Goal: Transaction & Acquisition: Purchase product/service

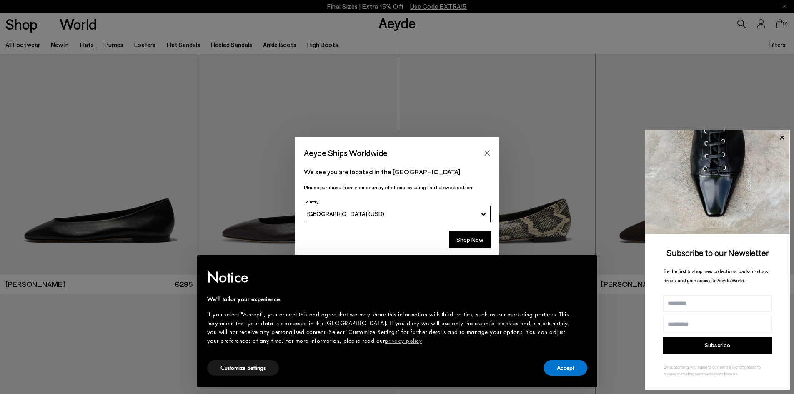
scroll to position [42, 0]
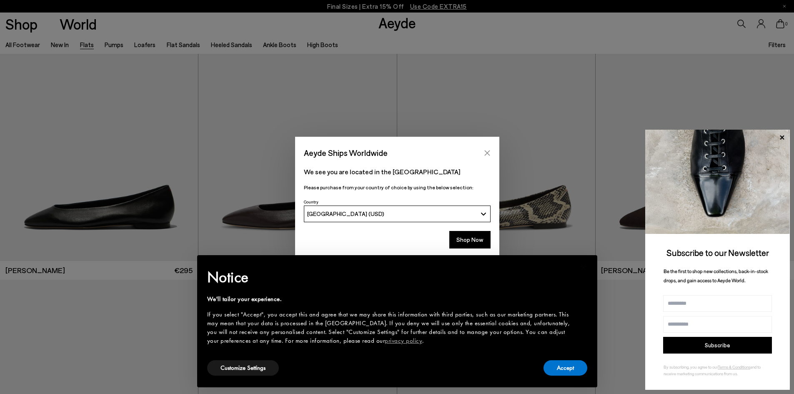
click at [487, 151] on icon "Close" at bounding box center [487, 153] width 7 height 7
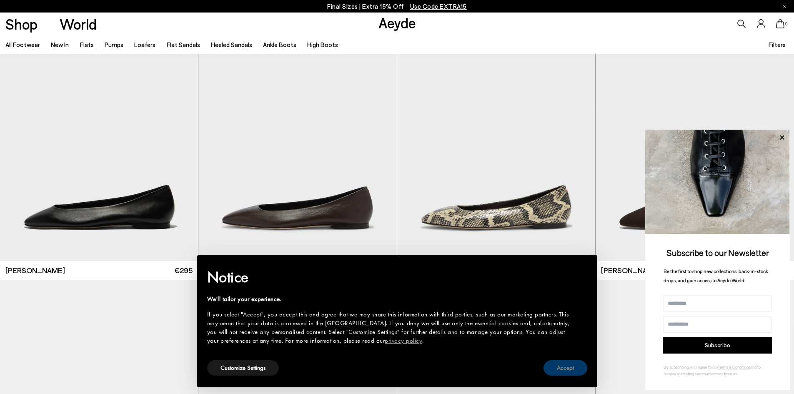
click at [562, 375] on button "Accept" at bounding box center [565, 367] width 44 height 15
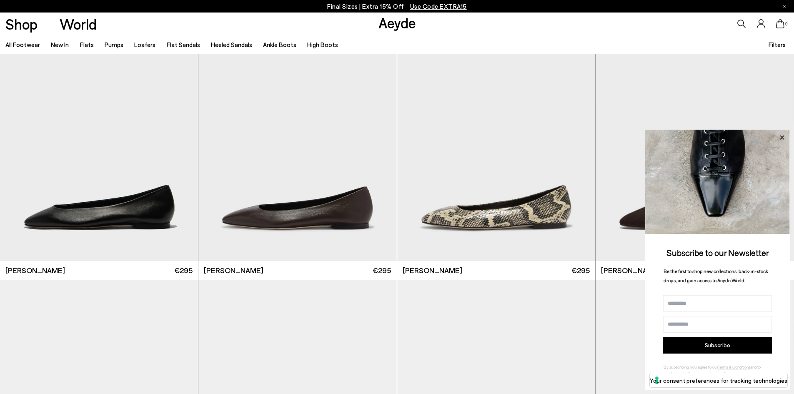
click at [785, 134] on icon at bounding box center [781, 137] width 11 height 11
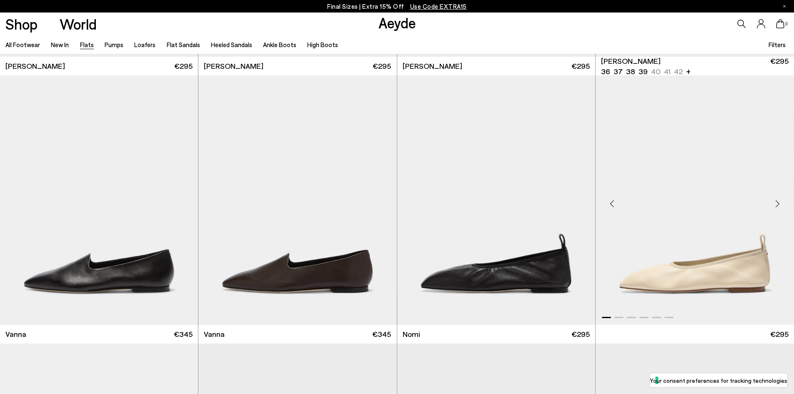
scroll to position [250, 0]
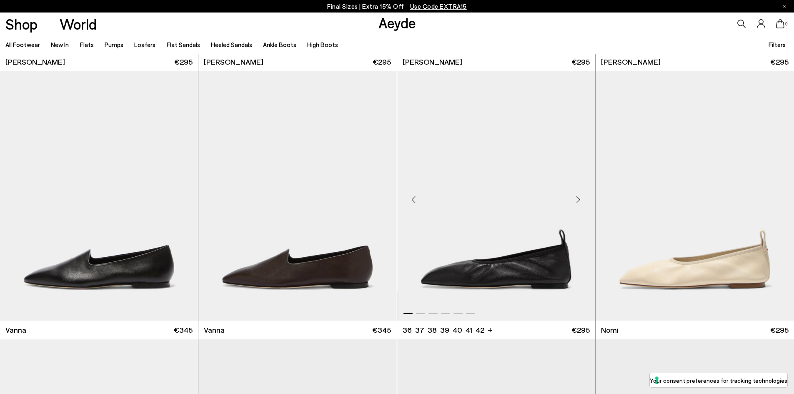
click at [580, 198] on div "Next slide" at bounding box center [578, 199] width 25 height 25
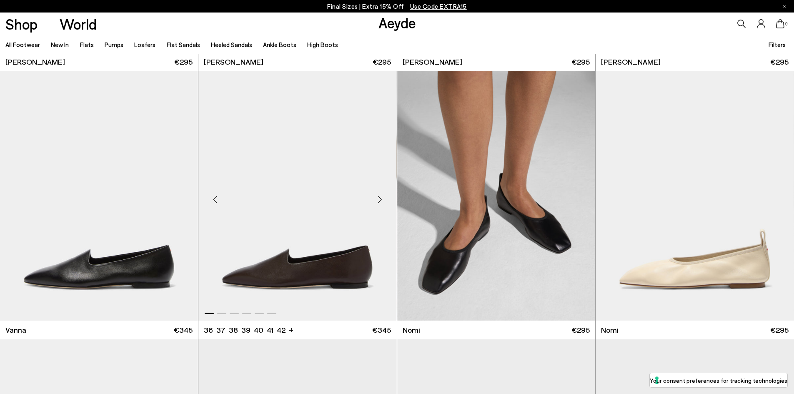
click at [380, 198] on div "Next slide" at bounding box center [379, 199] width 25 height 25
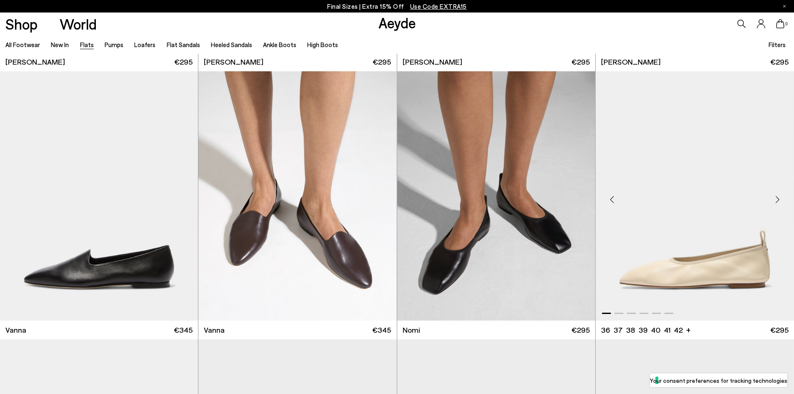
click at [779, 196] on div "Next slide" at bounding box center [776, 199] width 25 height 25
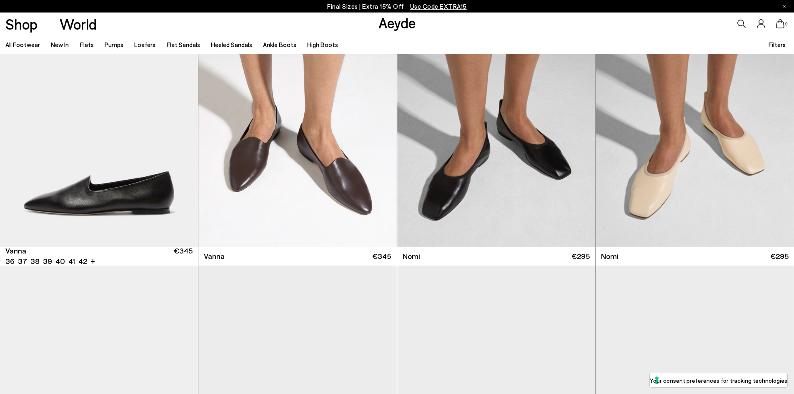
scroll to position [167, 0]
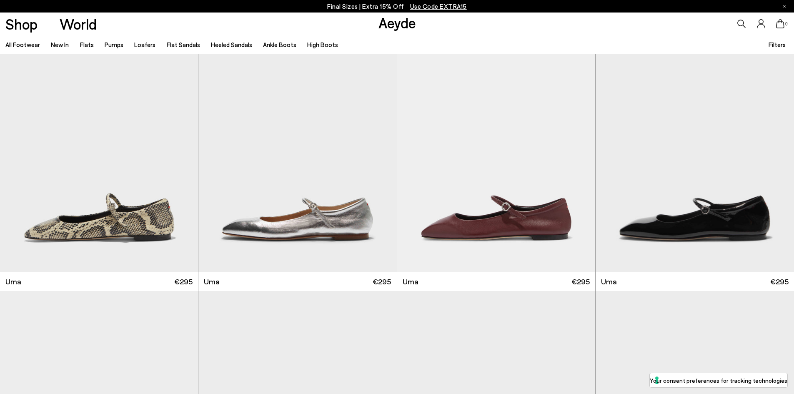
scroll to position [1208, 0]
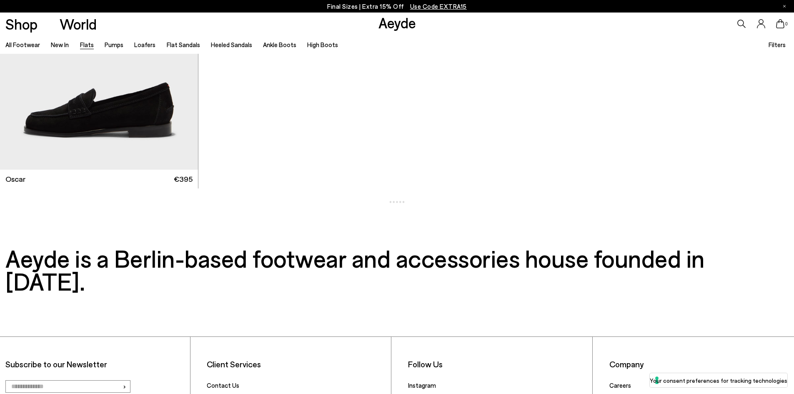
scroll to position [5890, 0]
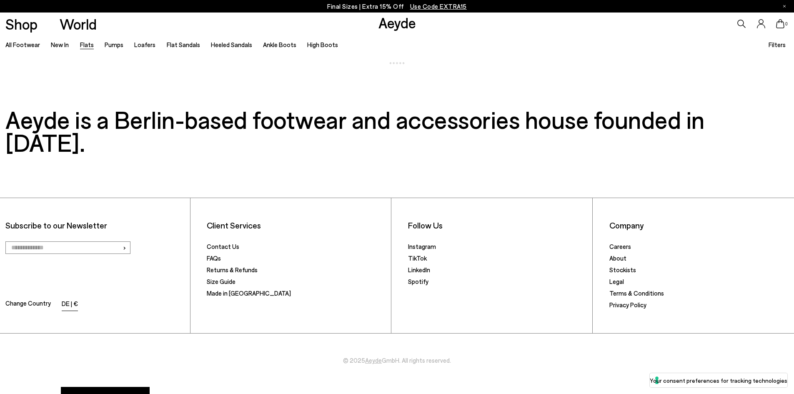
click at [72, 298] on li "DE | €" at bounding box center [70, 304] width 16 height 12
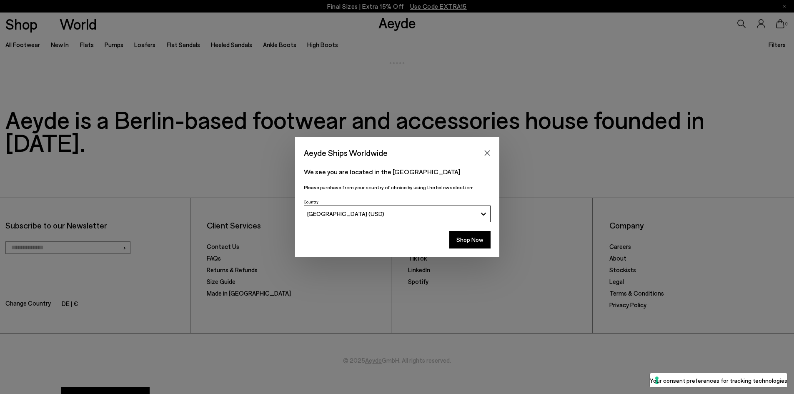
click at [406, 212] on div "[GEOGRAPHIC_DATA] (USD)" at bounding box center [392, 213] width 170 height 7
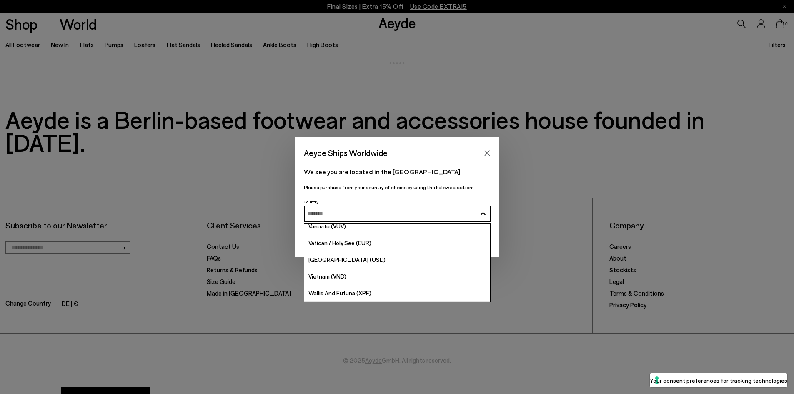
scroll to position [3355, 0]
click at [457, 170] on p "We see you are located in the [GEOGRAPHIC_DATA]" at bounding box center [397, 172] width 187 height 10
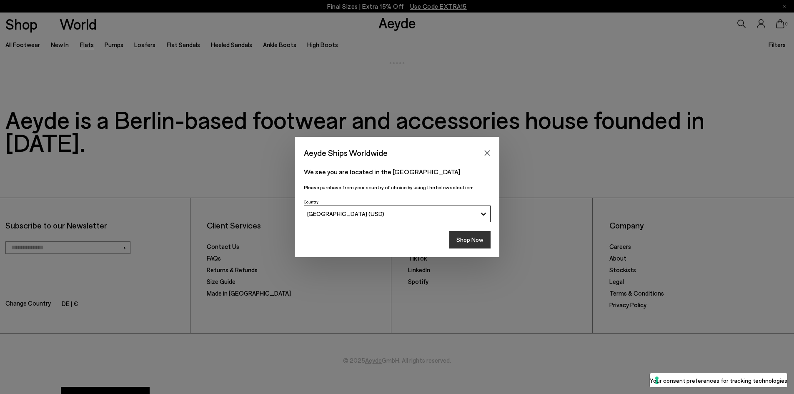
click at [473, 238] on button "Shop Now" at bounding box center [469, 239] width 41 height 17
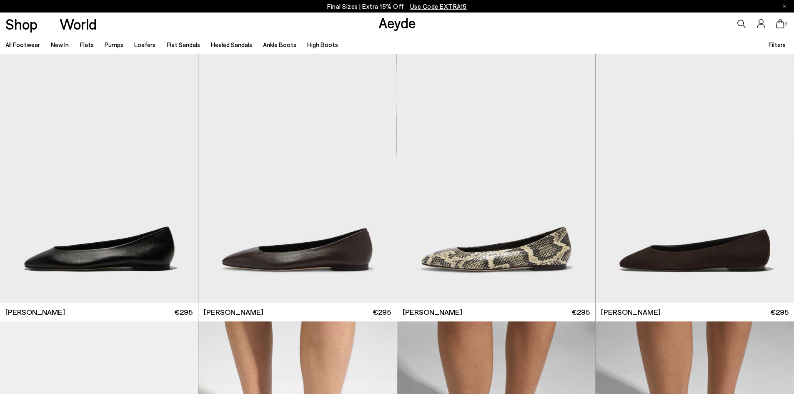
scroll to position [5612, 0]
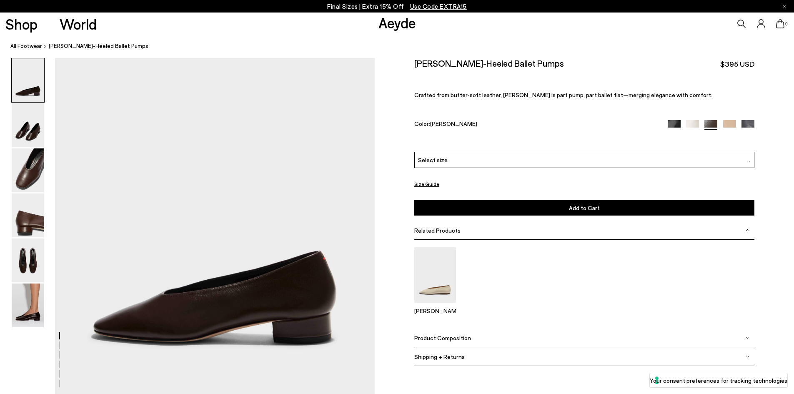
click at [386, 26] on link "Aeyde" at bounding box center [396, 22] width 37 height 17
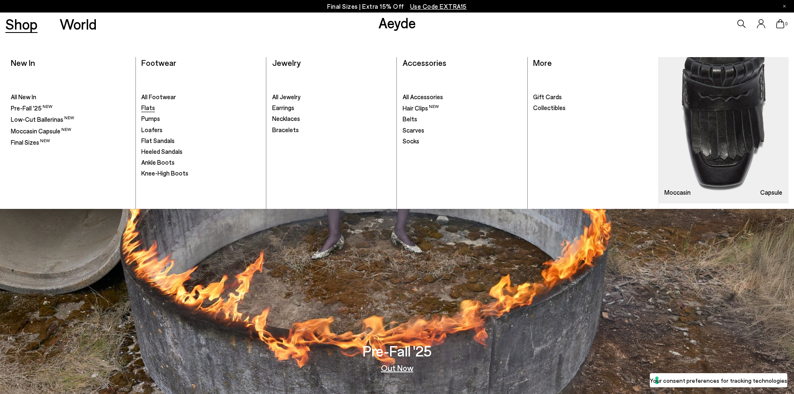
click at [145, 110] on span "Flats" at bounding box center [148, 107] width 14 height 7
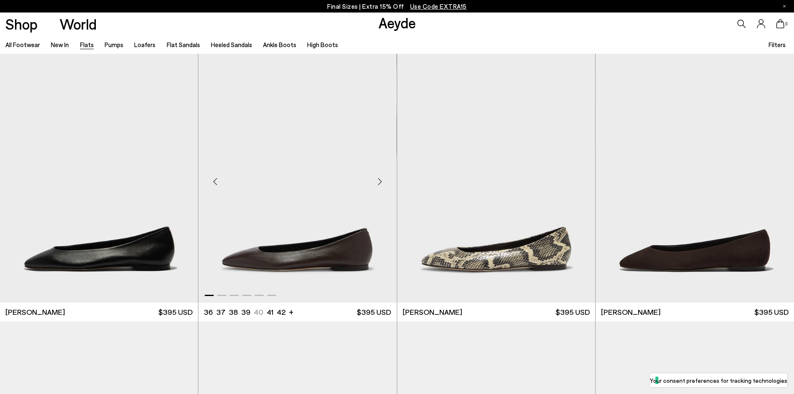
click at [380, 183] on div "Next slide" at bounding box center [379, 181] width 25 height 25
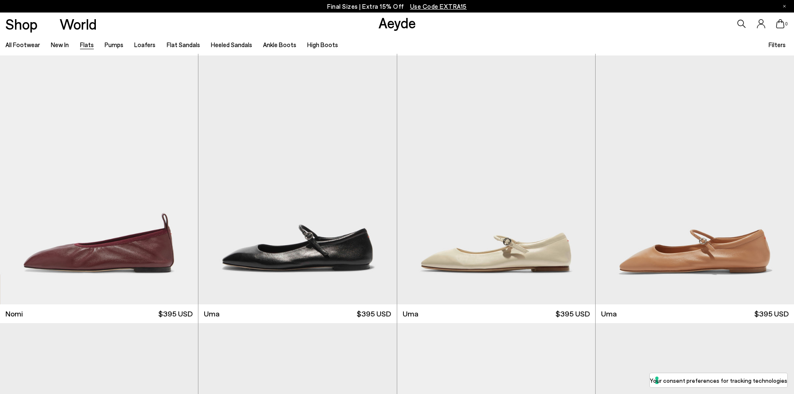
scroll to position [542, 0]
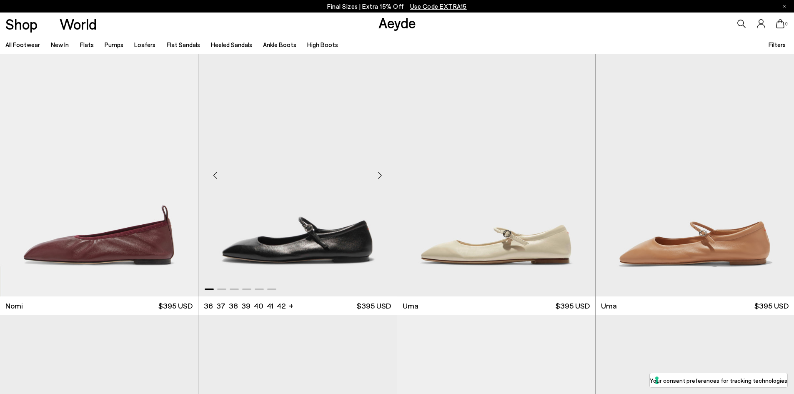
click at [380, 175] on div "Next slide" at bounding box center [379, 174] width 25 height 25
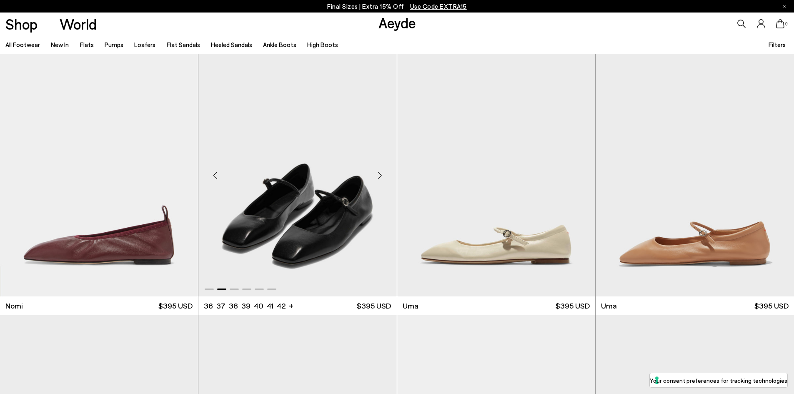
click at [380, 175] on div "Next slide" at bounding box center [379, 174] width 25 height 25
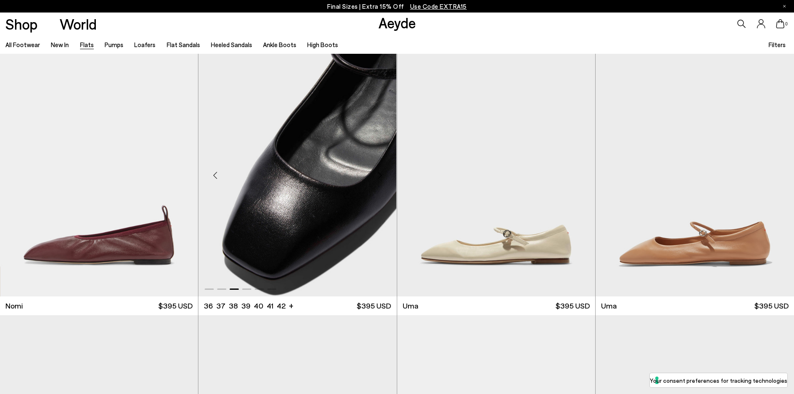
click at [380, 175] on div "Next slide" at bounding box center [379, 174] width 25 height 25
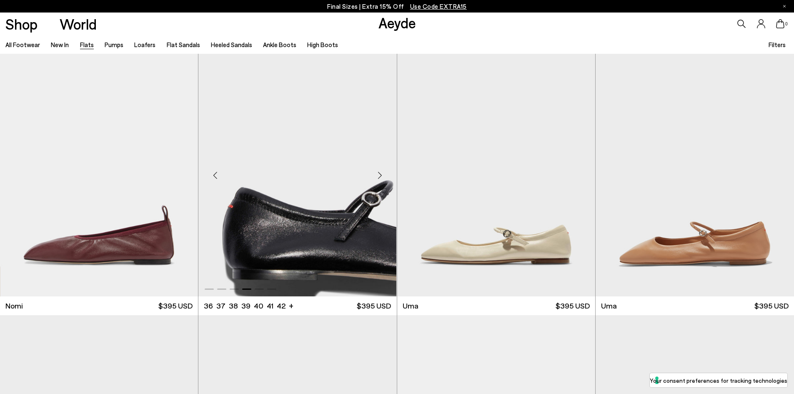
click at [380, 175] on div "Next slide" at bounding box center [379, 174] width 25 height 25
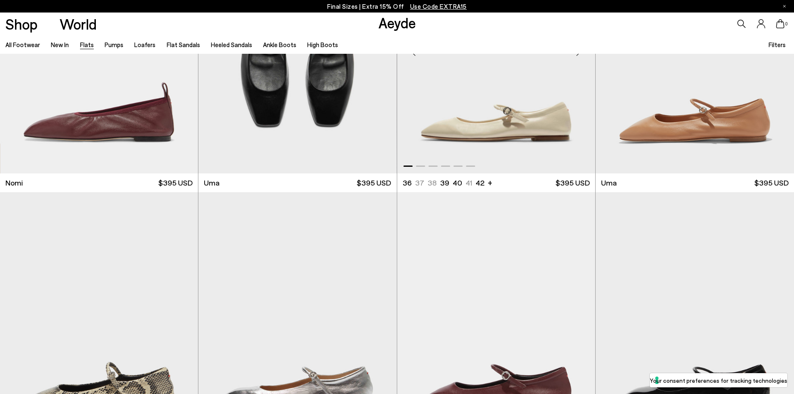
scroll to position [792, 0]
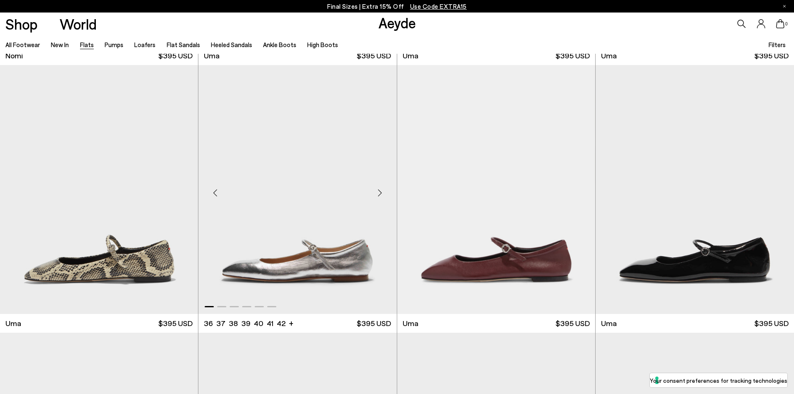
click at [379, 191] on div "Next slide" at bounding box center [379, 192] width 25 height 25
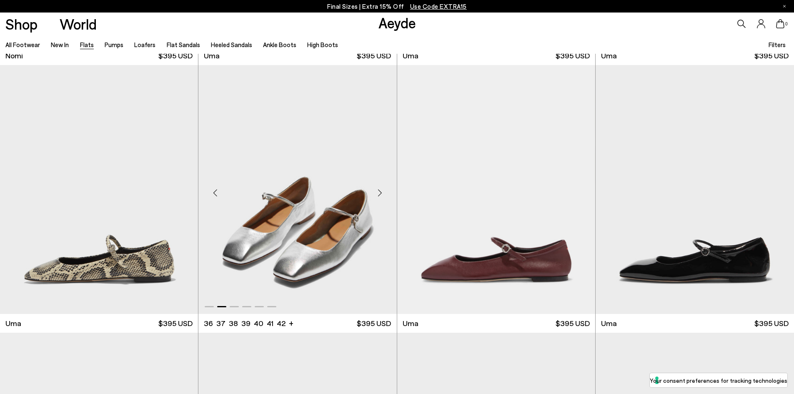
click at [379, 191] on div "Next slide" at bounding box center [379, 192] width 25 height 25
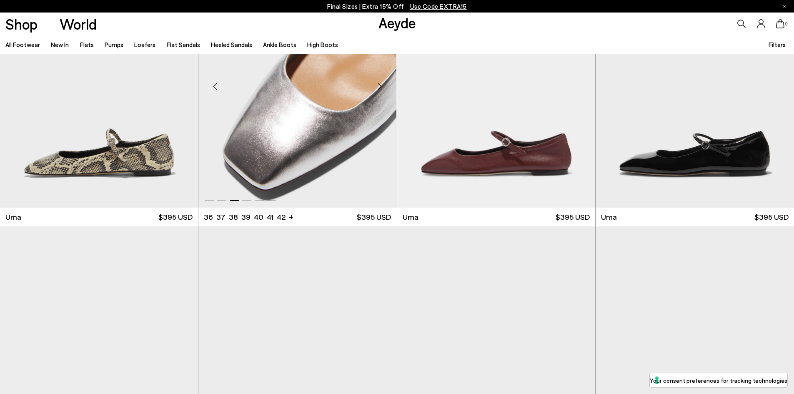
scroll to position [1083, 0]
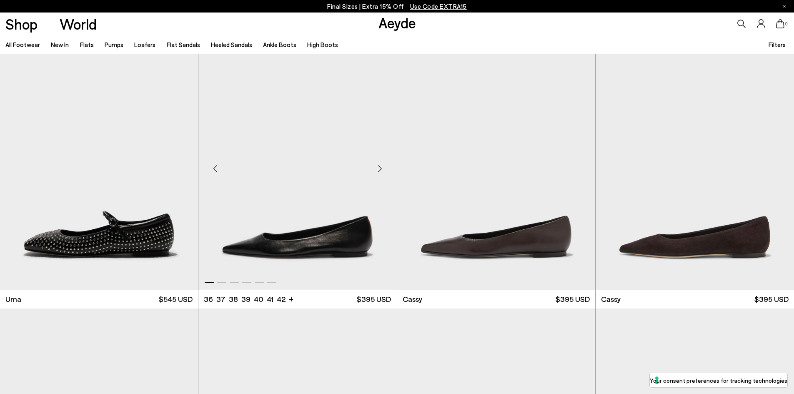
click at [380, 172] on div "Next slide" at bounding box center [379, 168] width 25 height 25
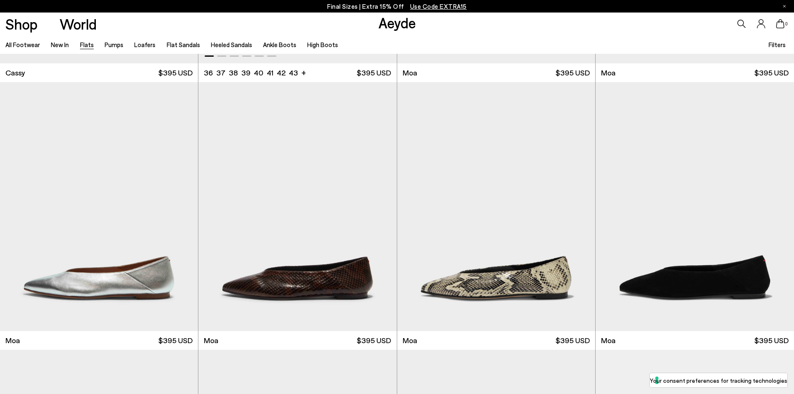
scroll to position [1583, 0]
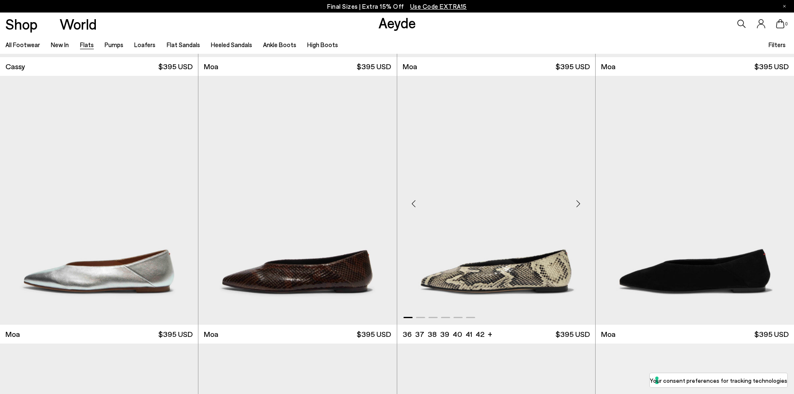
click at [581, 201] on div "Next slide" at bounding box center [578, 203] width 25 height 25
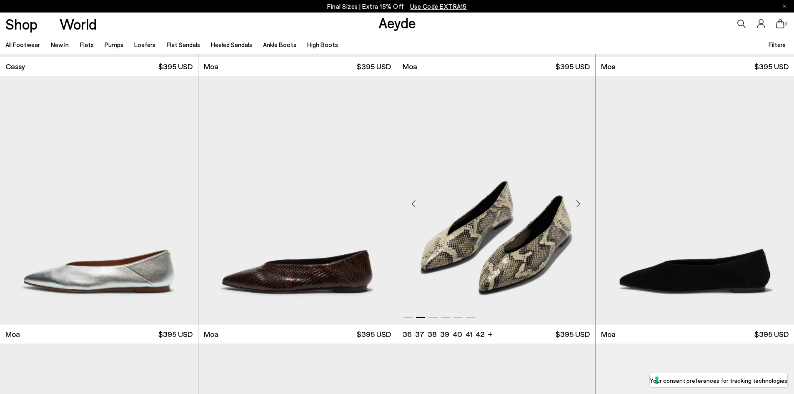
click at [581, 201] on div "Next slide" at bounding box center [578, 203] width 25 height 25
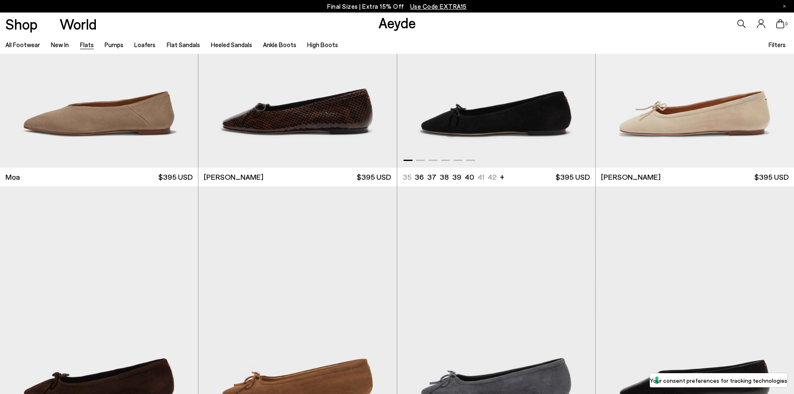
scroll to position [1916, 0]
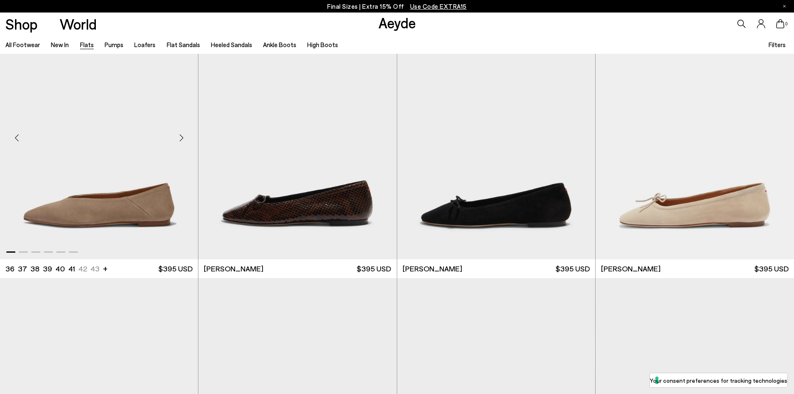
click at [181, 135] on div "Next slide" at bounding box center [181, 137] width 25 height 25
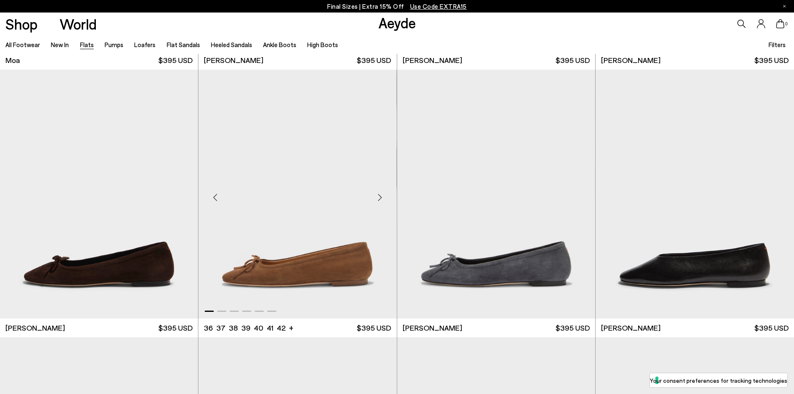
scroll to position [2416, 0]
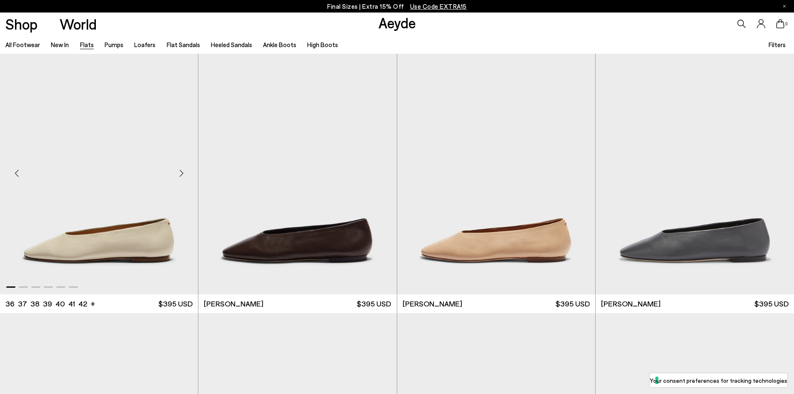
click at [179, 173] on div "Next slide" at bounding box center [181, 172] width 25 height 25
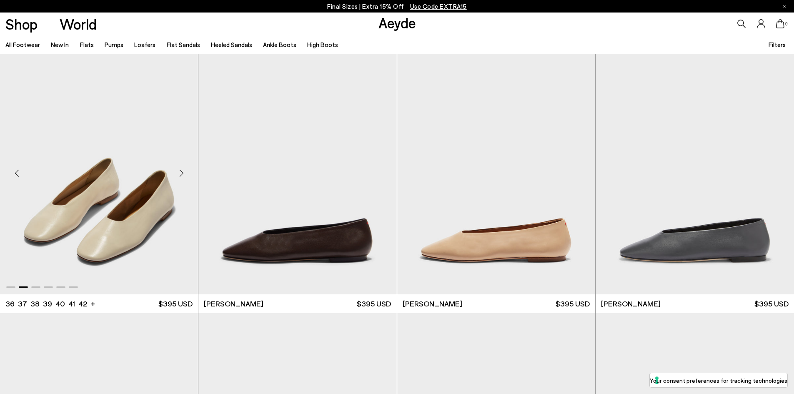
click at [179, 173] on div "Next slide" at bounding box center [181, 172] width 25 height 25
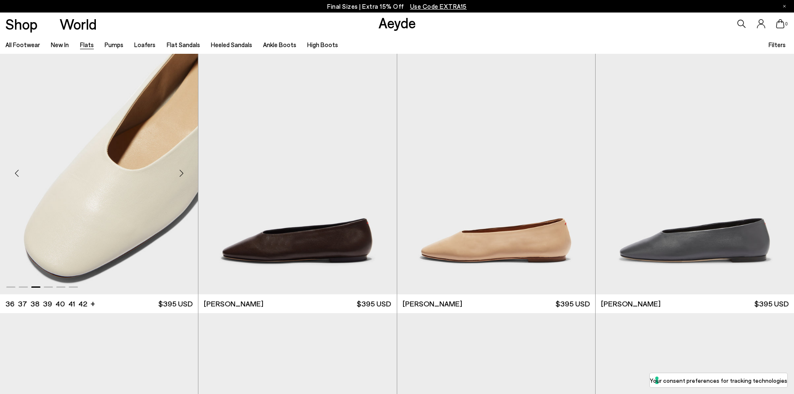
click at [179, 173] on div "Next slide" at bounding box center [181, 172] width 25 height 25
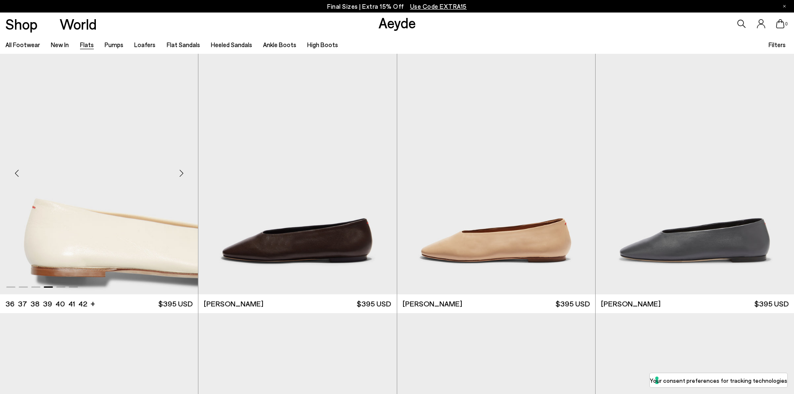
click at [179, 173] on div "Next slide" at bounding box center [181, 172] width 25 height 25
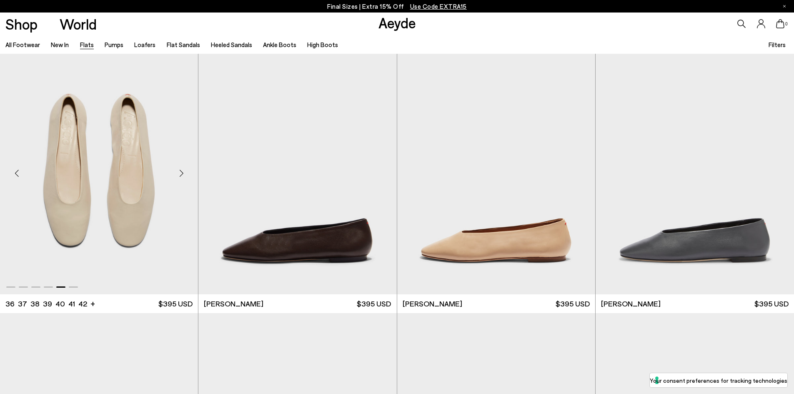
click at [179, 173] on div "Next slide" at bounding box center [181, 172] width 25 height 25
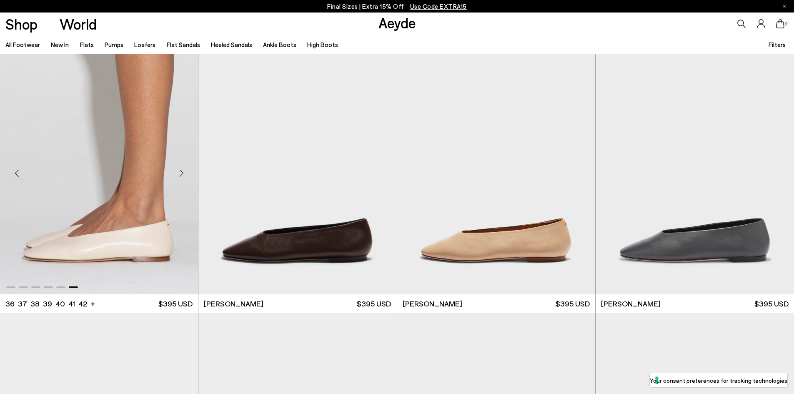
click at [179, 173] on div "Next slide" at bounding box center [181, 172] width 25 height 25
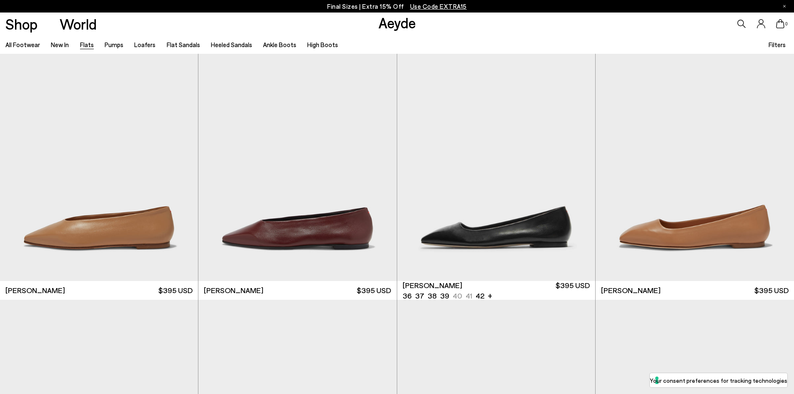
scroll to position [3458, 0]
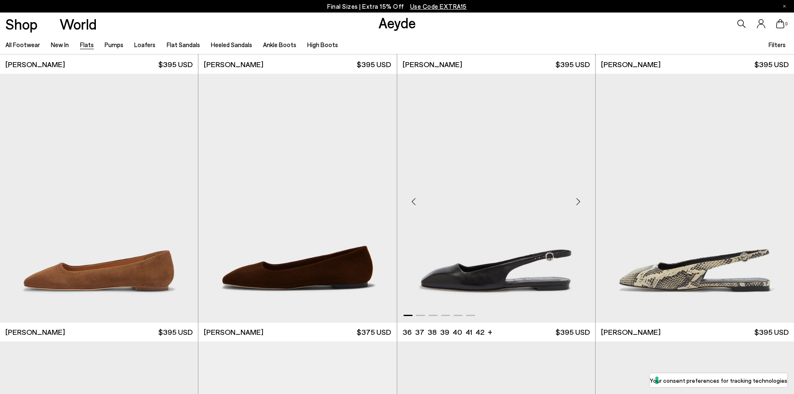
click at [578, 202] on div "Next slide" at bounding box center [578, 201] width 25 height 25
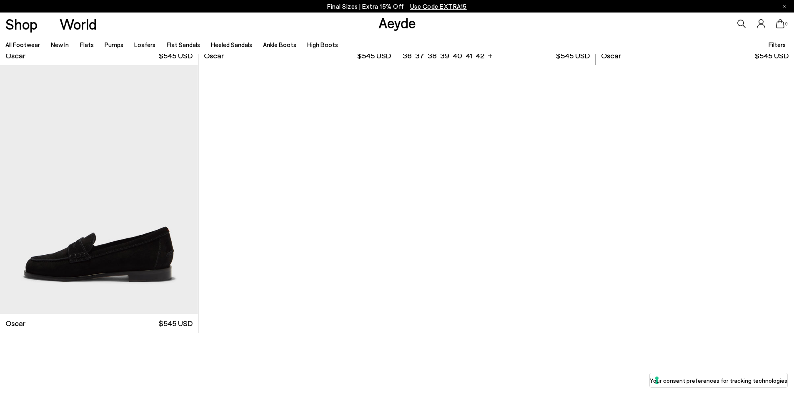
scroll to position [5624, 0]
